Goal: Task Accomplishment & Management: Use online tool/utility

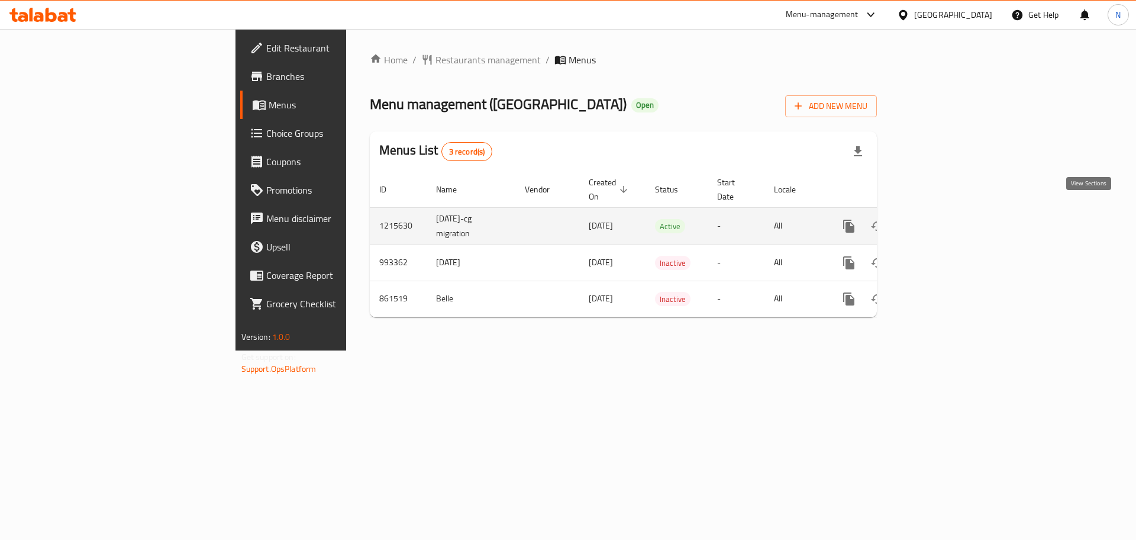
click at [949, 212] on link "enhanced table" at bounding box center [934, 226] width 28 height 28
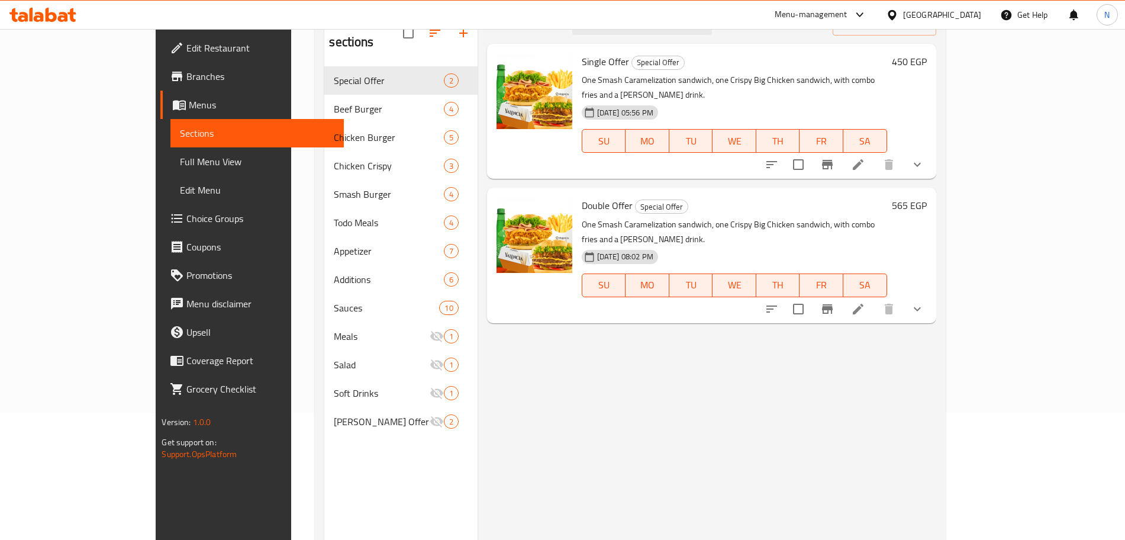
scroll to position [129, 0]
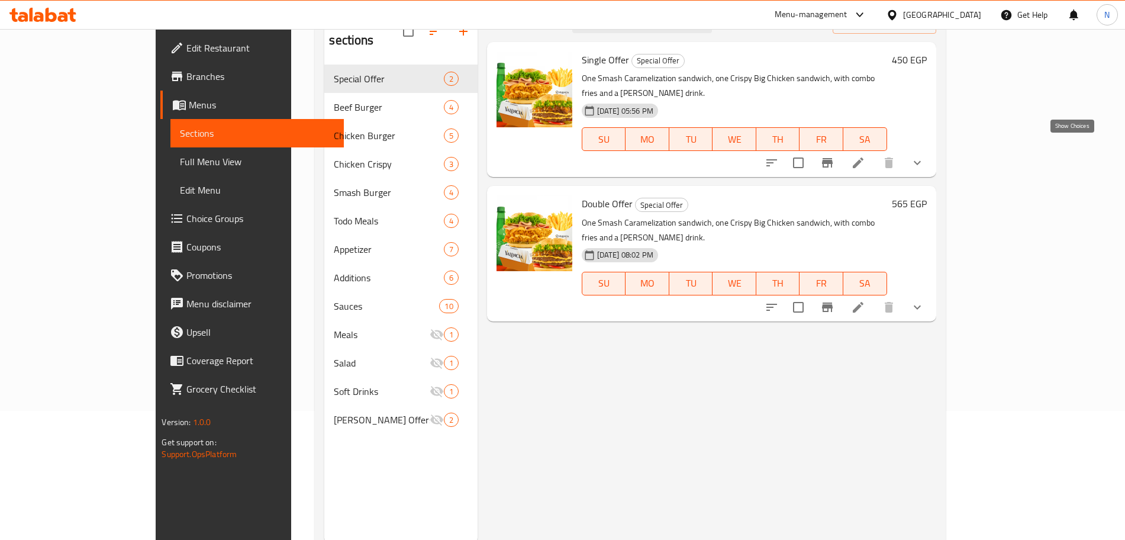
click at [924, 156] on icon "show more" at bounding box center [917, 163] width 14 height 14
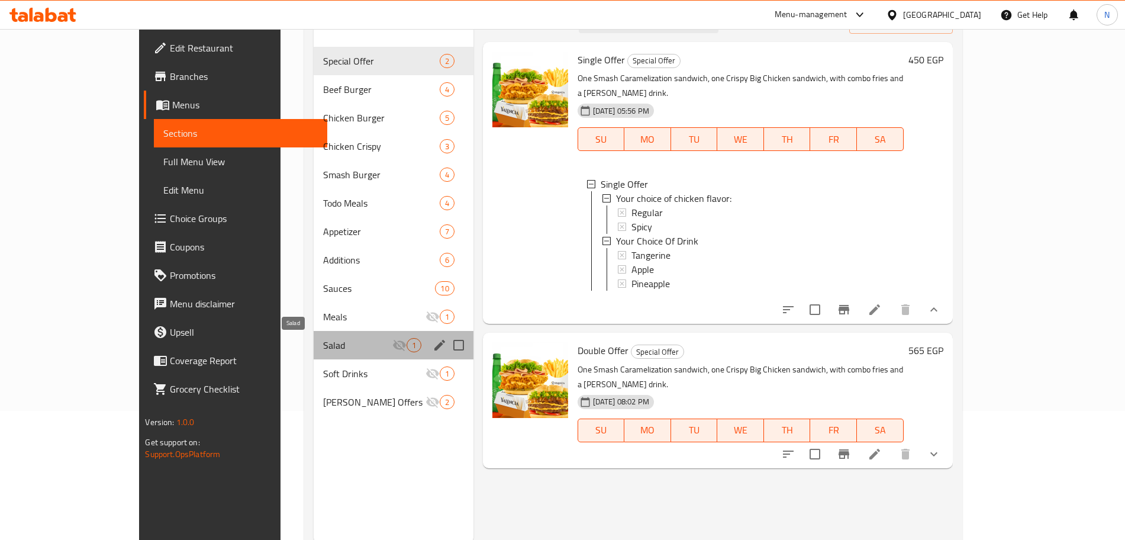
click at [323, 340] on span "Salad" at bounding box center [357, 345] width 69 height 14
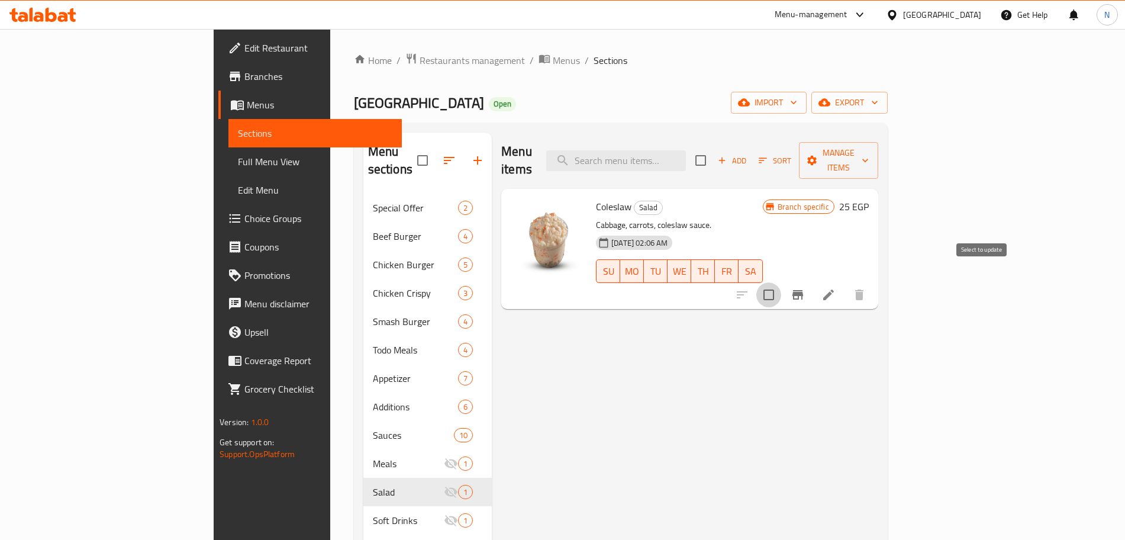
click at [781, 282] on input "checkbox" at bounding box center [768, 294] width 25 height 25
checkbox input "true"
click at [869, 146] on span "Manage items" at bounding box center [838, 161] width 60 height 30
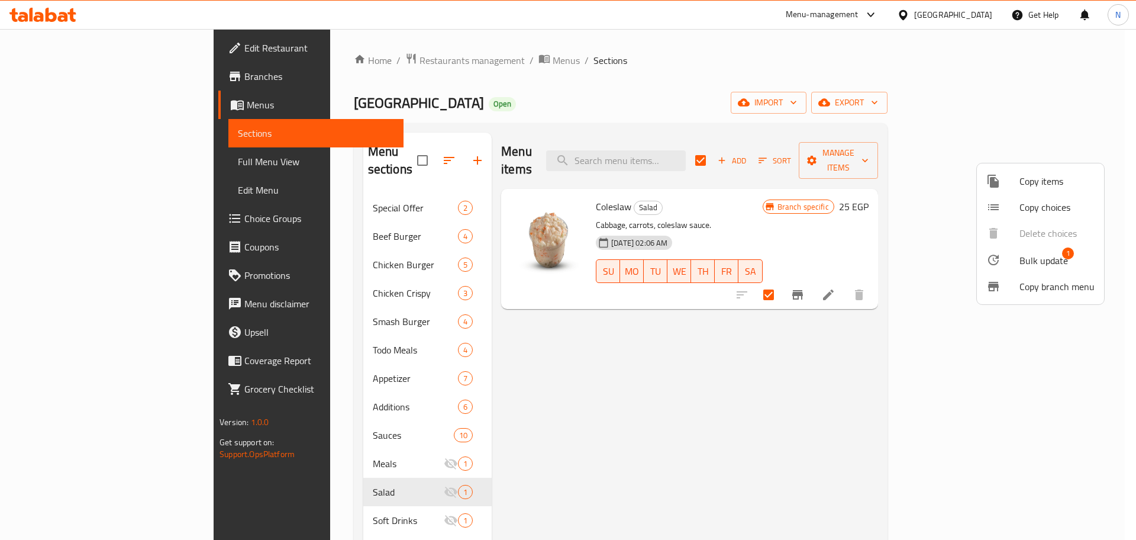
click at [1080, 232] on ul "Copy items Copy choices Delete choices Bulk update 1 Copy branch menu" at bounding box center [1040, 233] width 127 height 141
click at [703, 93] on div at bounding box center [568, 270] width 1136 height 540
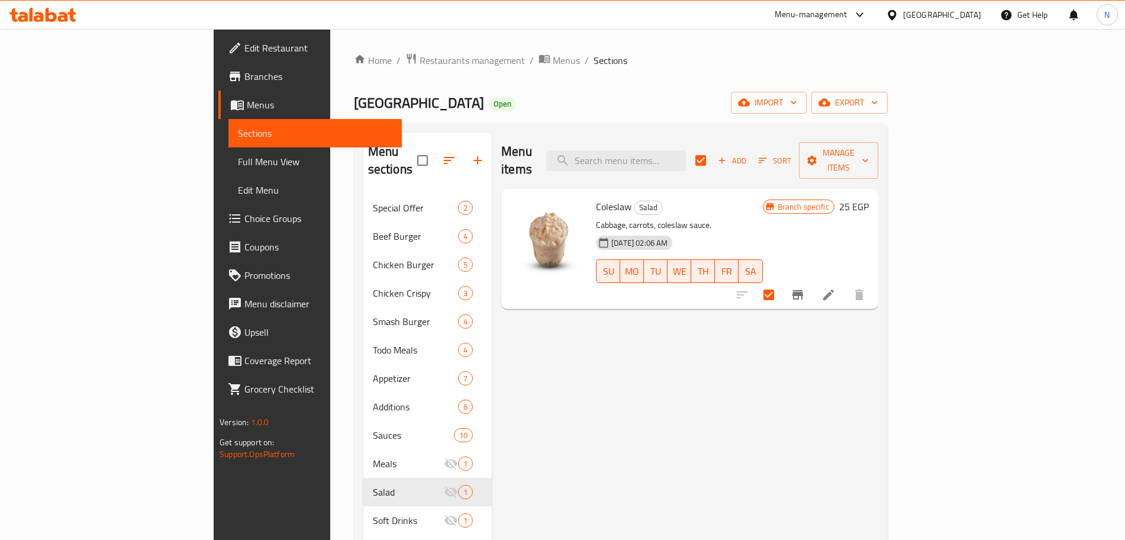
click at [867, 16] on icon at bounding box center [860, 15] width 14 height 14
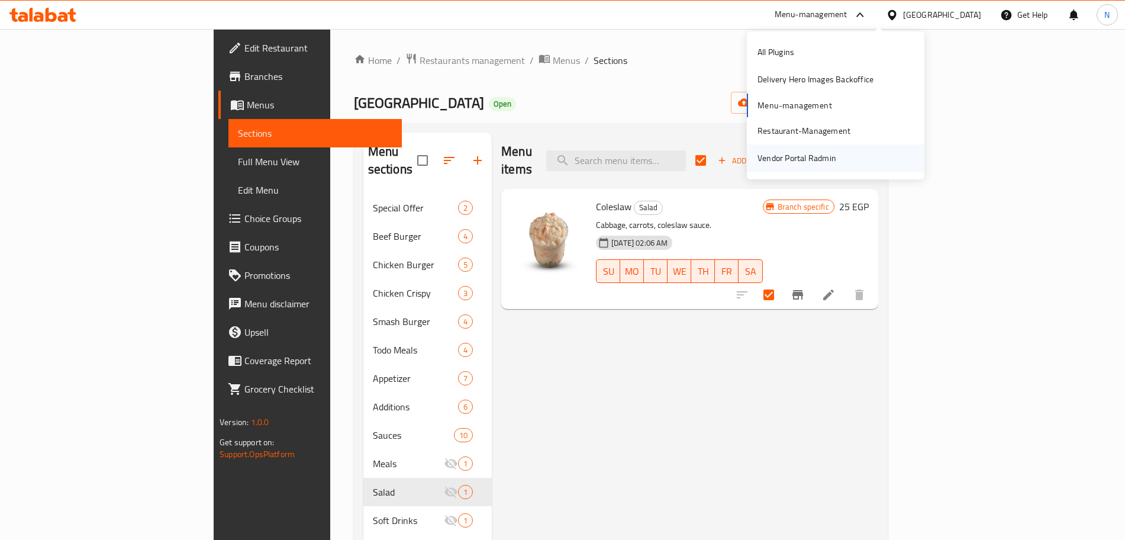
click at [859, 160] on div "Vendor Portal Radmin" at bounding box center [836, 157] width 178 height 27
